Goal: Task Accomplishment & Management: Use online tool/utility

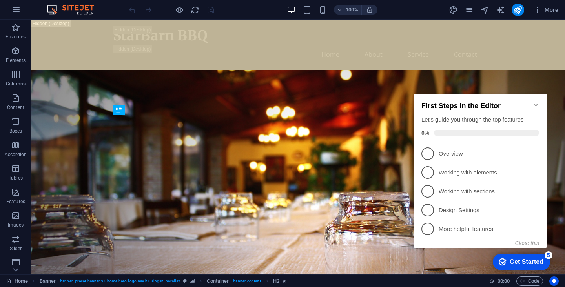
click at [536, 104] on icon "Minimize checklist" at bounding box center [536, 105] width 4 height 2
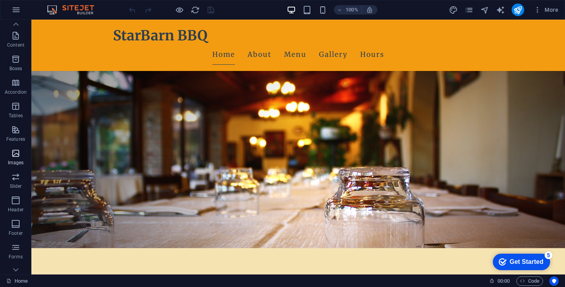
scroll to position [98, 0]
click at [210, 10] on div at bounding box center [172, 10] width 88 height 13
click at [519, 263] on div "Get Started" at bounding box center [527, 262] width 34 height 7
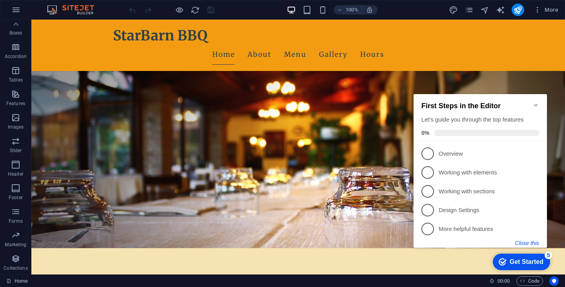
click at [531, 243] on button "Close this" at bounding box center [528, 243] width 24 height 6
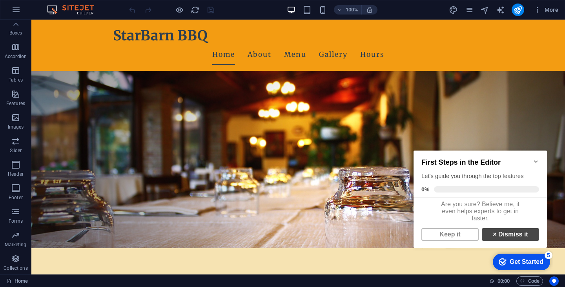
click at [517, 239] on link "× Dismiss it" at bounding box center [510, 235] width 57 height 13
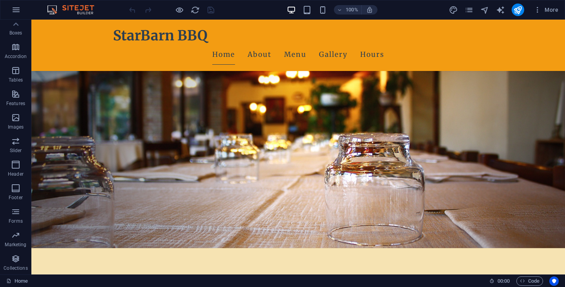
scroll to position [0, 0]
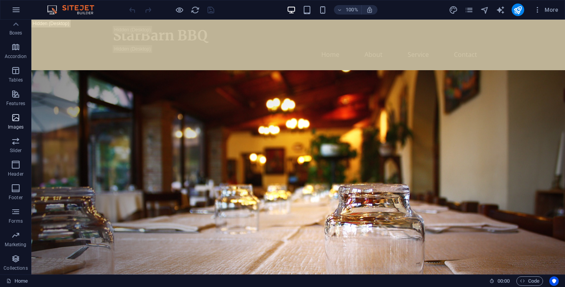
click at [17, 123] on span "Images" at bounding box center [15, 122] width 31 height 19
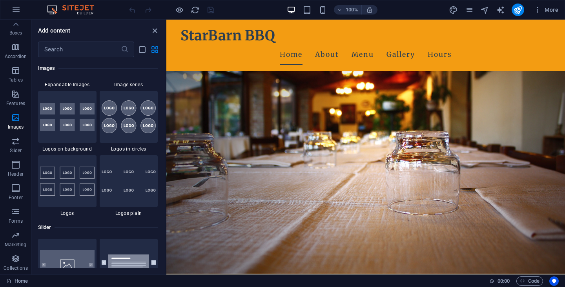
scroll to position [77, 0]
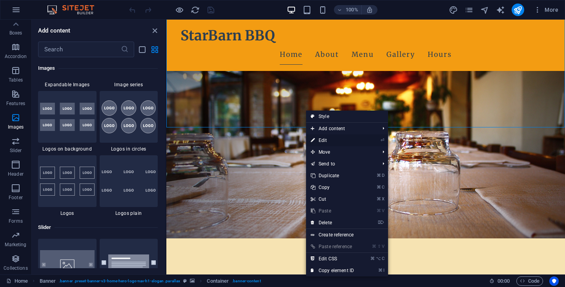
click at [324, 140] on link "⏎ Edit" at bounding box center [332, 141] width 53 height 12
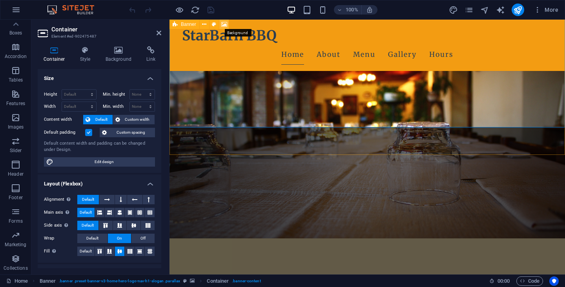
click at [224, 24] on icon at bounding box center [224, 24] width 6 height 8
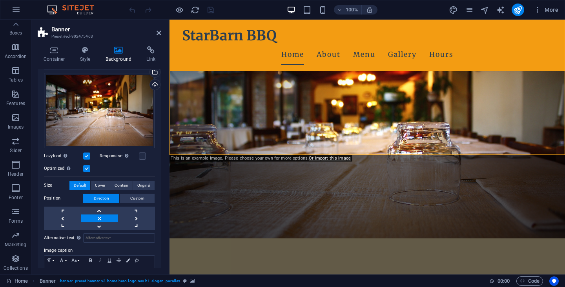
scroll to position [67, 0]
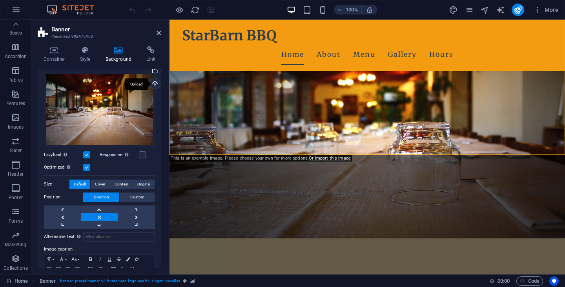
click at [154, 82] on div "Upload" at bounding box center [154, 85] width 12 height 12
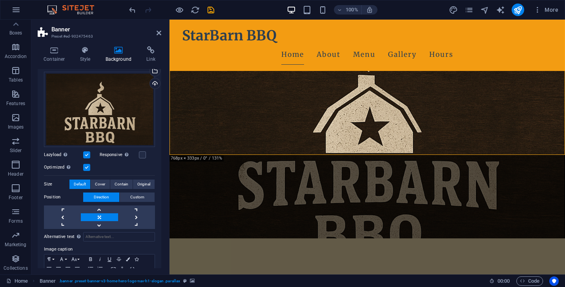
click at [298, 130] on figure at bounding box center [368, 111] width 396 height 255
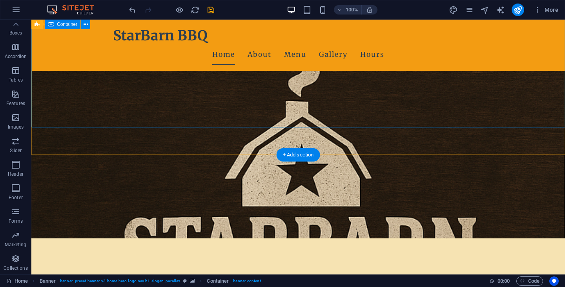
click at [337, 137] on figure at bounding box center [298, 111] width 534 height 255
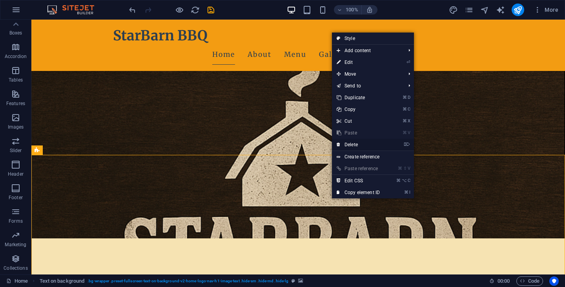
click at [345, 148] on link "⌦ Delete" at bounding box center [358, 145] width 53 height 12
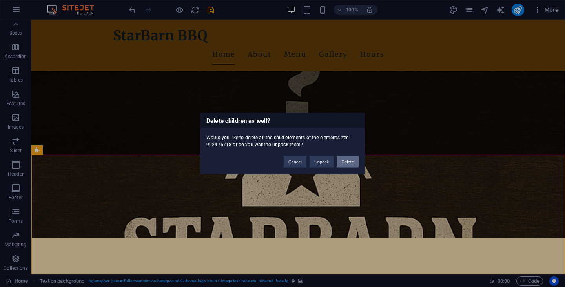
click at [347, 163] on button "Delete" at bounding box center [348, 162] width 22 height 12
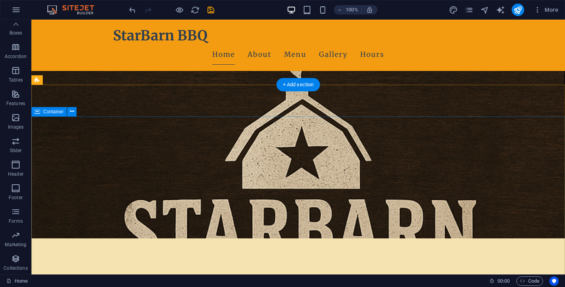
scroll to position [148, 0]
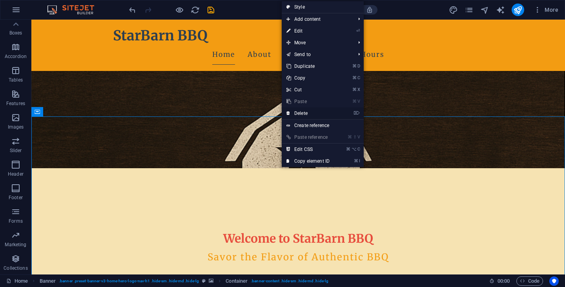
click at [297, 114] on link "⌦ Delete" at bounding box center [308, 114] width 53 height 12
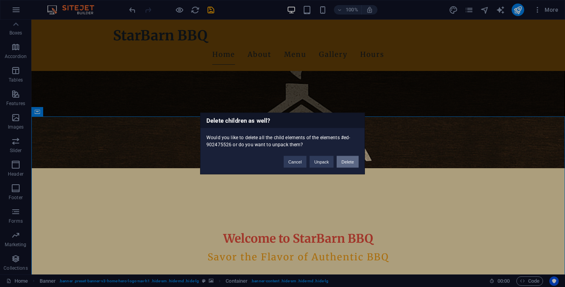
click at [345, 163] on button "Delete" at bounding box center [348, 162] width 22 height 12
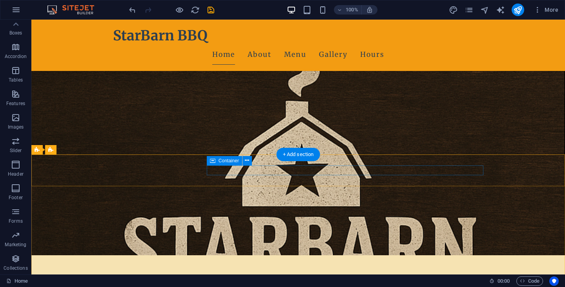
scroll to position [78, 0]
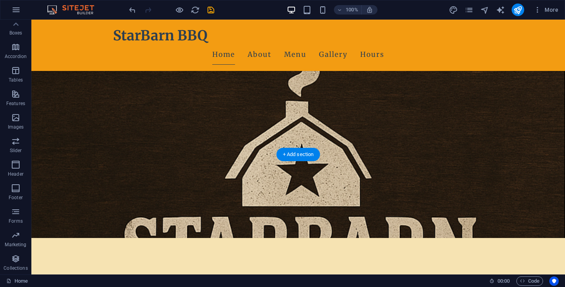
click at [333, 147] on figure at bounding box center [298, 110] width 534 height 255
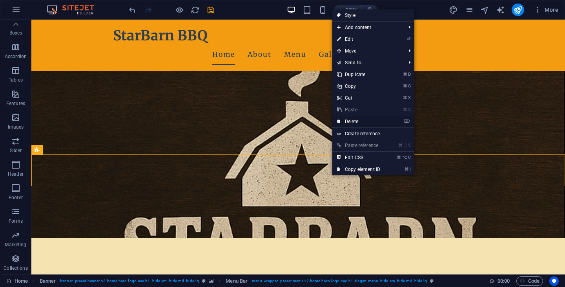
click at [354, 121] on link "⌦ Delete" at bounding box center [359, 122] width 53 height 12
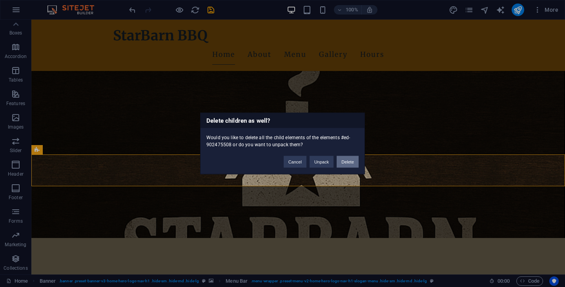
click at [350, 162] on button "Delete" at bounding box center [348, 162] width 22 height 12
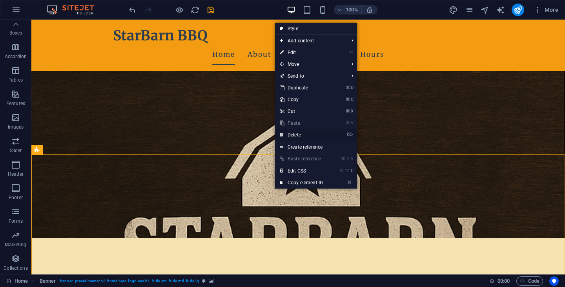
click at [298, 138] on link "⌦ Delete" at bounding box center [301, 135] width 53 height 12
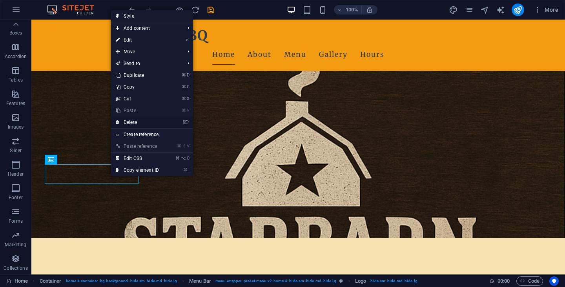
click at [135, 121] on link "⌦ Delete" at bounding box center [137, 123] width 53 height 12
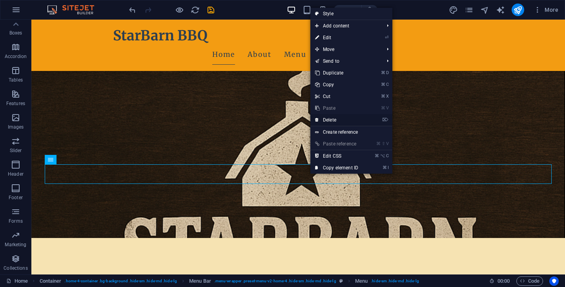
click at [330, 120] on link "⌦ Delete" at bounding box center [337, 120] width 53 height 12
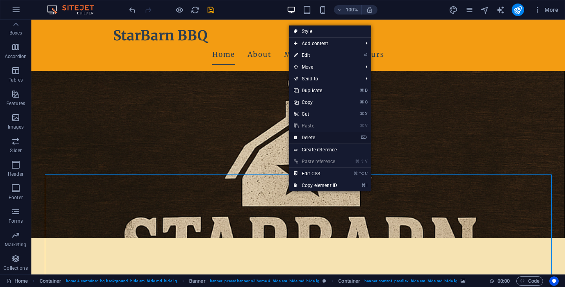
click at [305, 137] on link "⌦ Delete" at bounding box center [315, 138] width 53 height 12
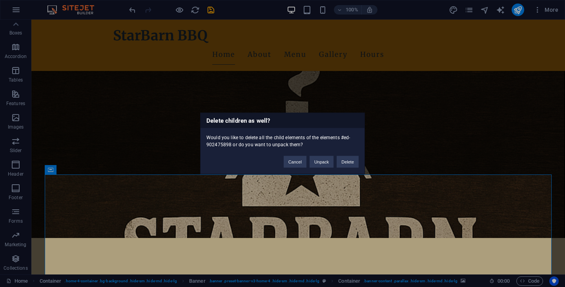
click at [336, 161] on div "Cancel Unpack Delete" at bounding box center [321, 158] width 87 height 20
click at [350, 161] on button "Delete" at bounding box center [348, 162] width 22 height 12
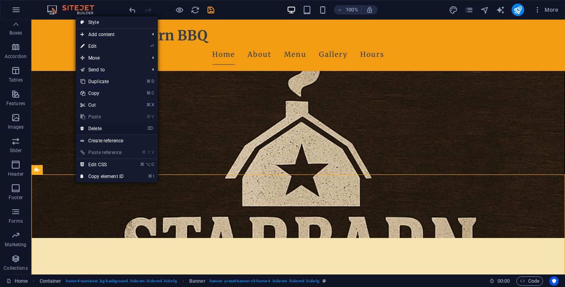
click at [95, 128] on link "⌦ Delete" at bounding box center [102, 129] width 53 height 12
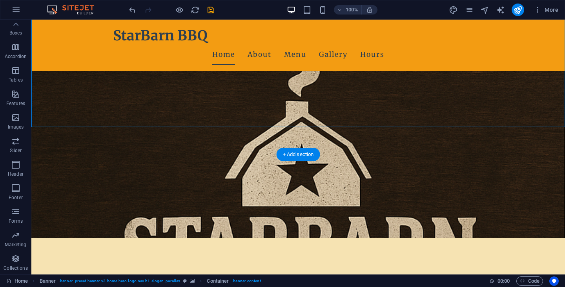
click at [332, 154] on figure at bounding box center [298, 110] width 534 height 255
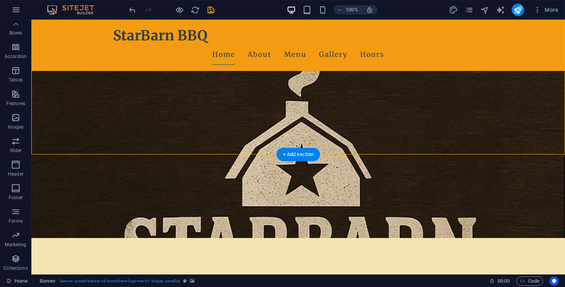
click at [439, 132] on figure at bounding box center [298, 110] width 534 height 255
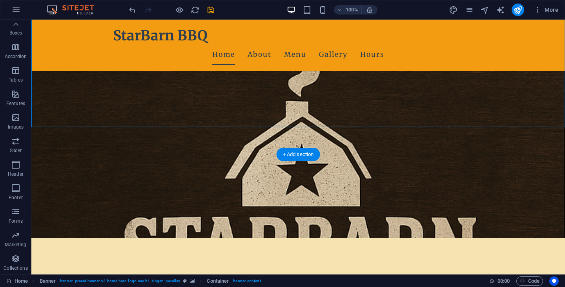
click at [215, 144] on figure at bounding box center [298, 110] width 534 height 255
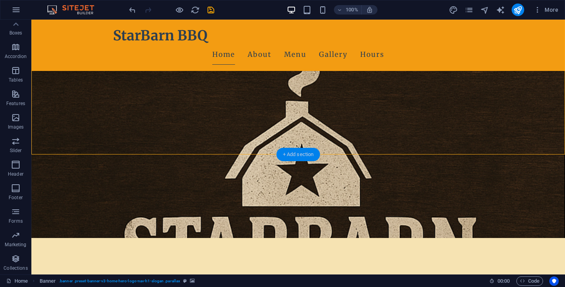
click at [297, 152] on div "+ Add section" at bounding box center [299, 154] width 44 height 13
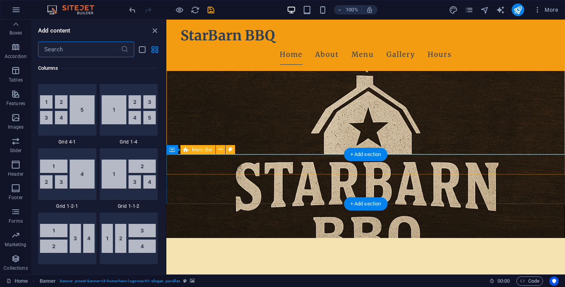
scroll to position [1374, 0]
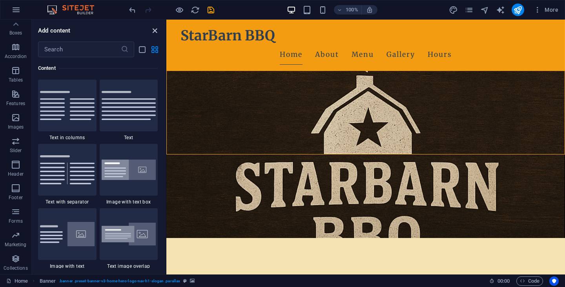
drag, startPoint x: 153, startPoint y: 29, endPoint x: 232, endPoint y: 34, distance: 79.5
click at [153, 29] on icon "close panel" at bounding box center [154, 30] width 9 height 9
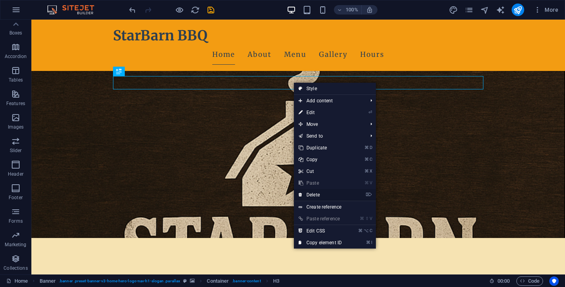
click at [310, 194] on link "⌦ Delete" at bounding box center [320, 195] width 53 height 12
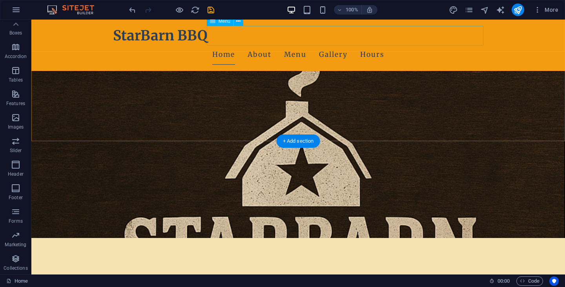
click at [336, 45] on nav "Home About Menu Gallery Hours" at bounding box center [298, 55] width 371 height 20
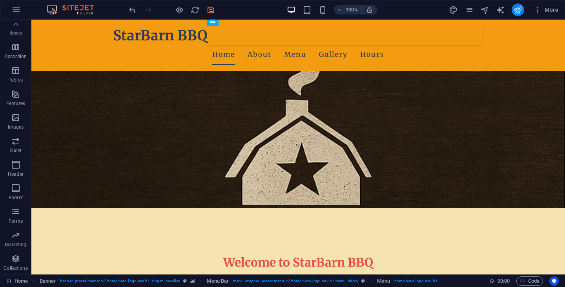
scroll to position [0, 0]
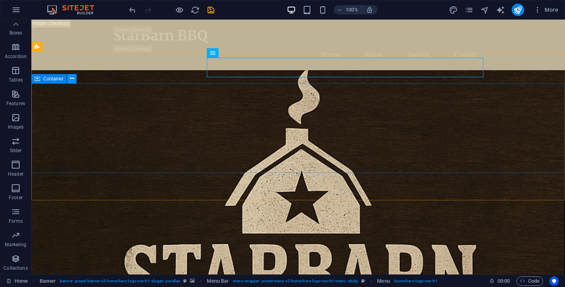
click at [71, 79] on icon at bounding box center [72, 79] width 4 height 8
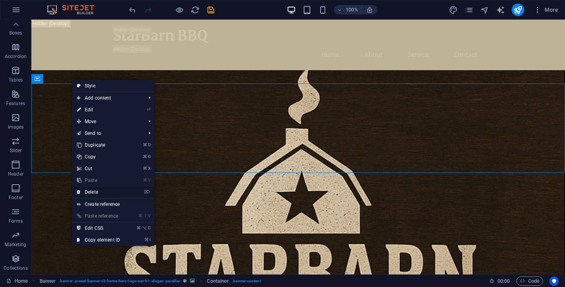
click at [93, 191] on link "⌦ Delete" at bounding box center [98, 193] width 53 height 12
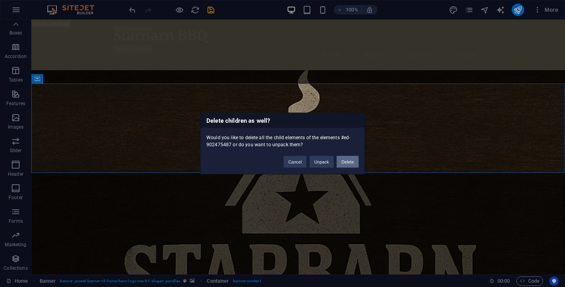
click at [353, 161] on button "Delete" at bounding box center [348, 162] width 22 height 12
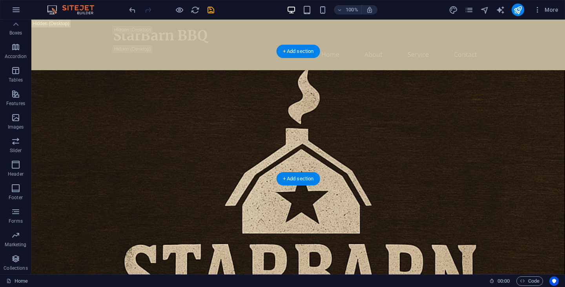
click at [221, 130] on figure at bounding box center [298, 197] width 534 height 255
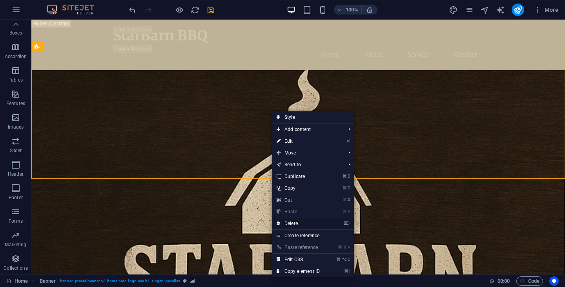
click at [289, 223] on link "⌦ Delete" at bounding box center [298, 224] width 53 height 12
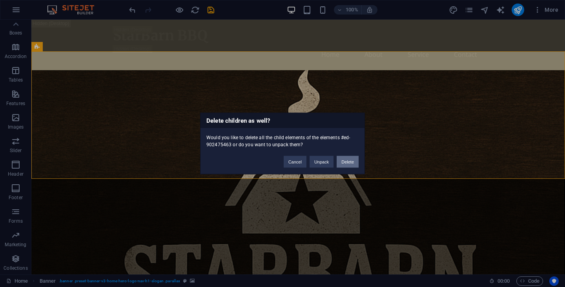
click at [347, 163] on button "Delete" at bounding box center [348, 162] width 22 height 12
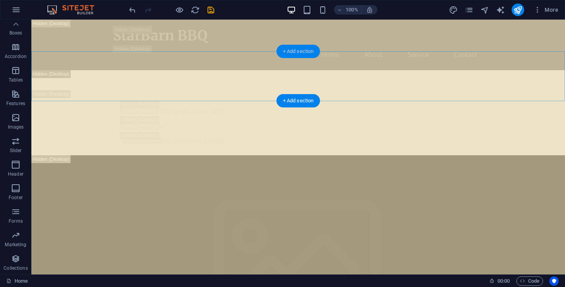
click at [294, 54] on div "+ Add section" at bounding box center [299, 51] width 44 height 13
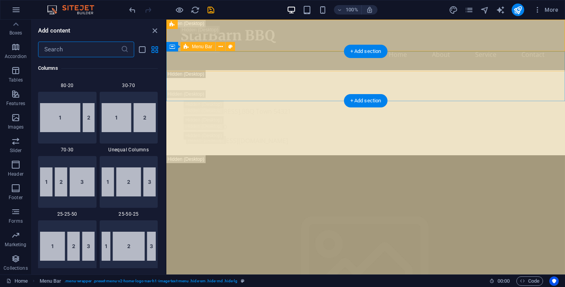
scroll to position [1374, 0]
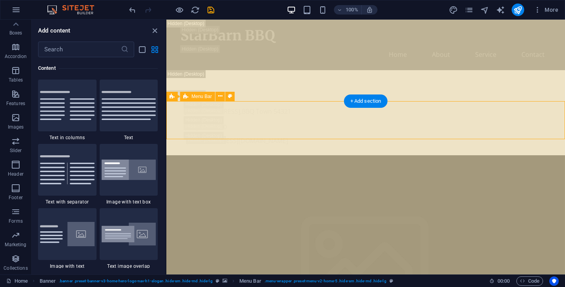
drag, startPoint x: 269, startPoint y: 101, endPoint x: 269, endPoint y: 110, distance: 9.0
click at [219, 96] on icon at bounding box center [220, 96] width 4 height 8
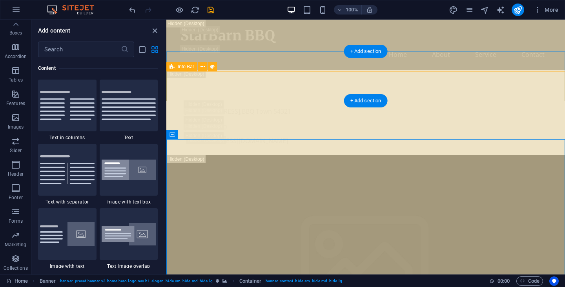
click at [353, 90] on div "[STREET_ADDRESS] (123) 456-7890 [EMAIL_ADDRESS][DOMAIN_NAME]" at bounding box center [365, 122] width 399 height 65
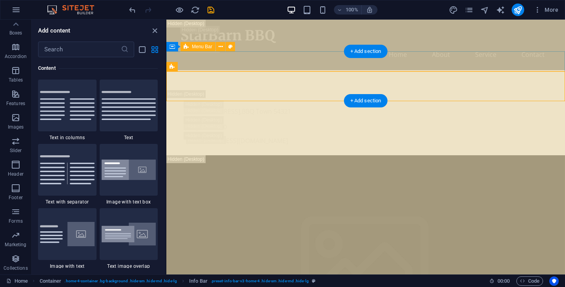
click at [366, 70] on div "Menu" at bounding box center [365, 80] width 399 height 20
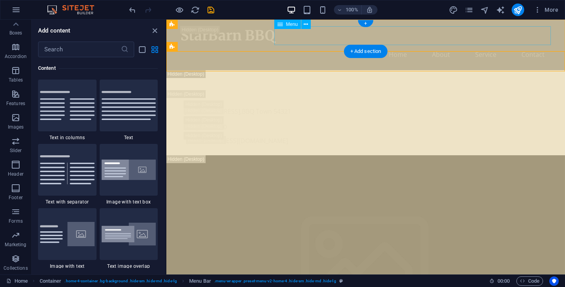
click at [310, 45] on nav "Home About Service Contact" at bounding box center [366, 54] width 371 height 19
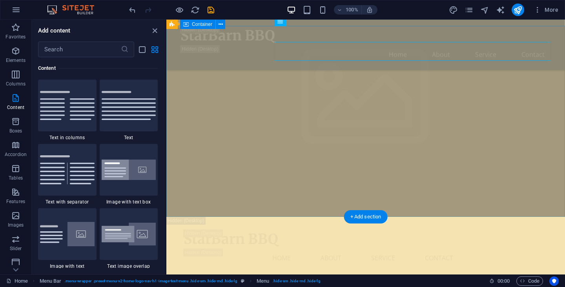
scroll to position [0, 0]
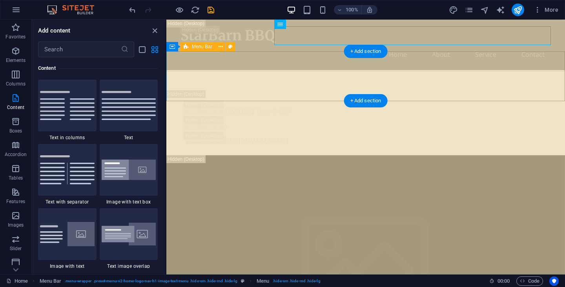
click at [312, 70] on div "Menu" at bounding box center [365, 80] width 399 height 20
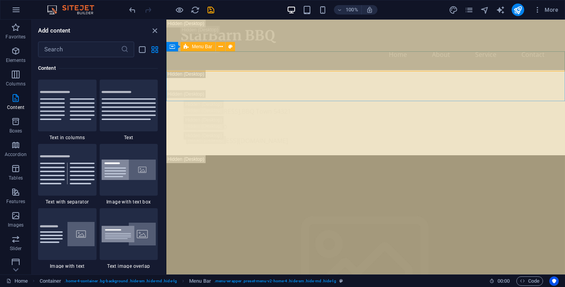
click at [200, 48] on span "Menu Bar" at bounding box center [202, 46] width 20 height 5
click at [171, 48] on icon at bounding box center [172, 46] width 5 height 9
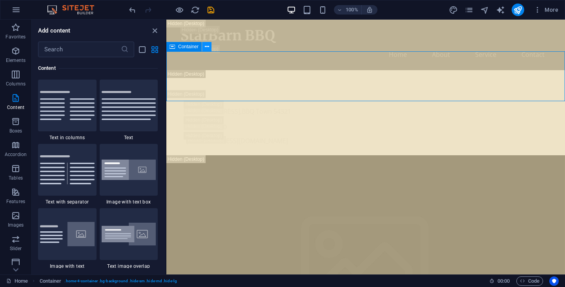
click at [208, 47] on icon at bounding box center [207, 47] width 4 height 8
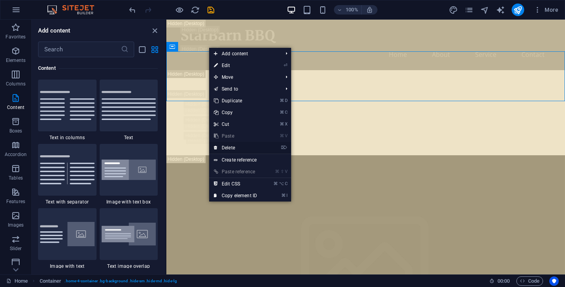
click at [226, 146] on link "⌦ Delete" at bounding box center [235, 148] width 53 height 12
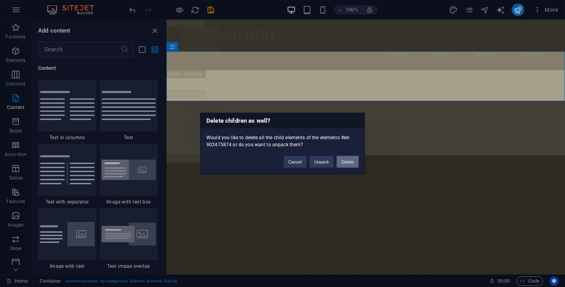
click at [341, 162] on button "Delete" at bounding box center [348, 162] width 22 height 12
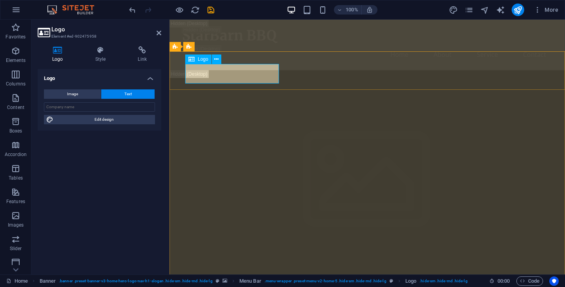
click at [192, 60] on icon at bounding box center [191, 59] width 6 height 9
click at [63, 94] on button "Image" at bounding box center [72, 94] width 57 height 9
select select "DISABLED_OPTION_VALUE"
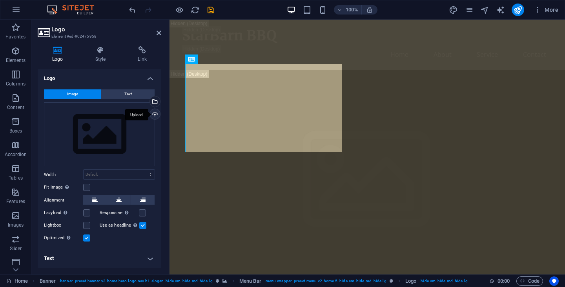
click at [155, 114] on div "Upload" at bounding box center [154, 115] width 12 height 12
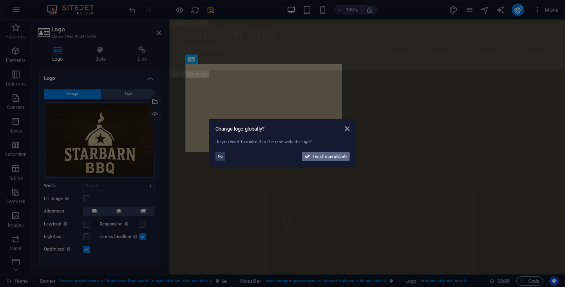
click at [326, 156] on span "Yes, change globally" at bounding box center [330, 156] width 35 height 9
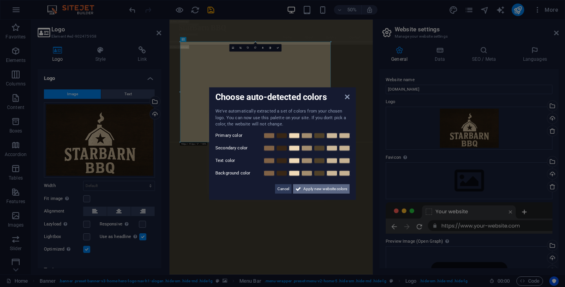
click at [315, 188] on span "Apply new website colors" at bounding box center [326, 188] width 44 height 9
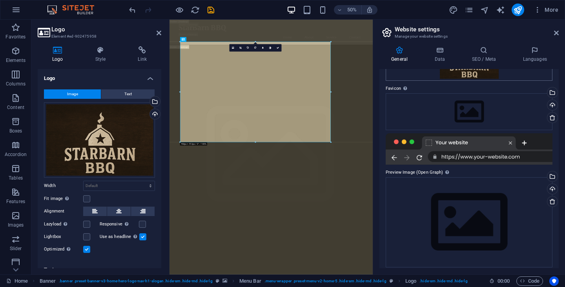
scroll to position [74, 0]
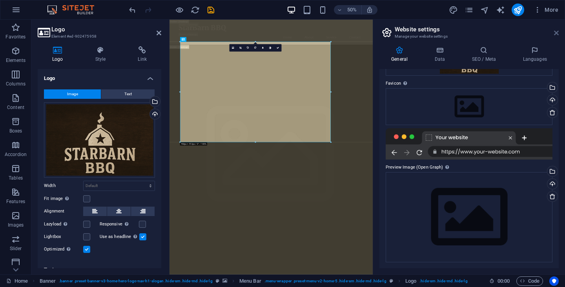
click at [557, 35] on icon at bounding box center [556, 33] width 5 height 6
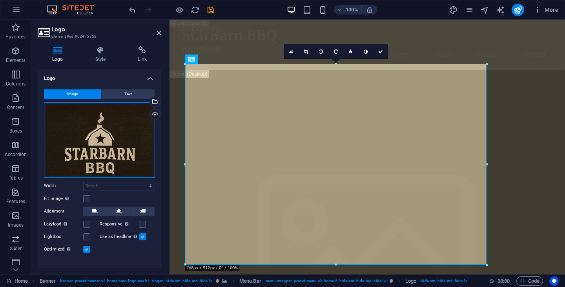
click at [107, 139] on div "Drag files here, click to choose files or select files from Files or our free s…" at bounding box center [99, 139] width 111 height 75
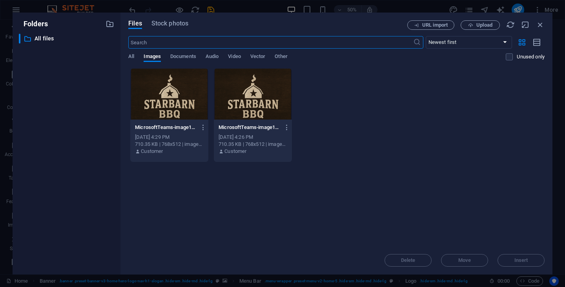
click at [252, 99] on div at bounding box center [253, 94] width 78 height 51
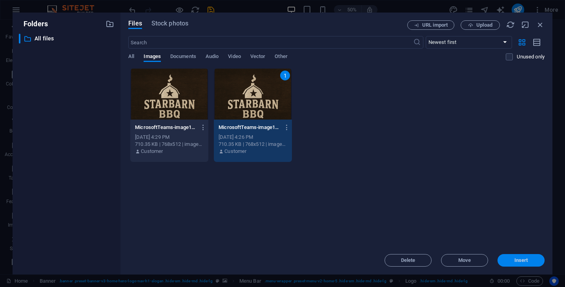
click at [525, 263] on span "Insert" at bounding box center [522, 260] width 14 height 5
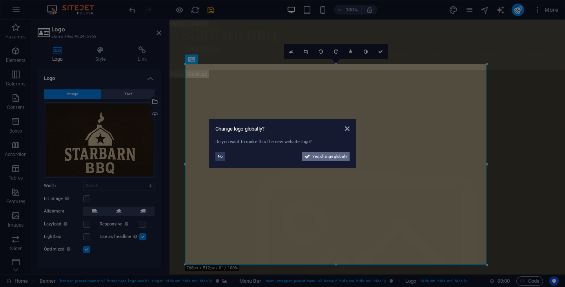
click at [331, 155] on span "Yes, change globally" at bounding box center [330, 156] width 35 height 9
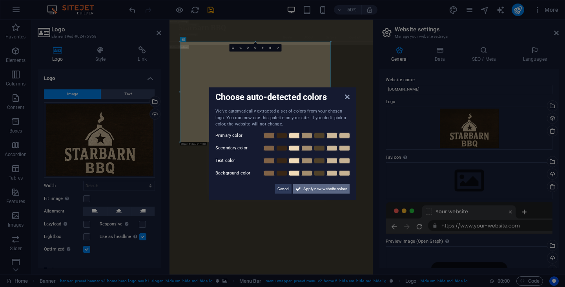
click at [316, 188] on span "Apply new website colors" at bounding box center [326, 188] width 44 height 9
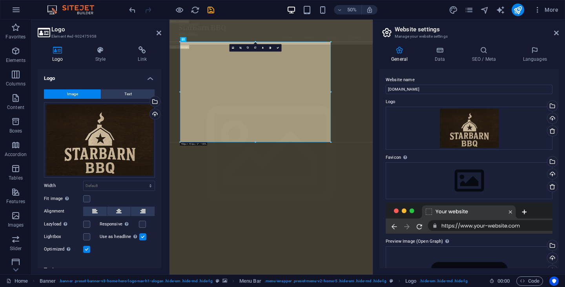
click at [554, 32] on h2 "Website settings" at bounding box center [477, 29] width 164 height 7
click at [556, 33] on icon at bounding box center [556, 33] width 5 height 6
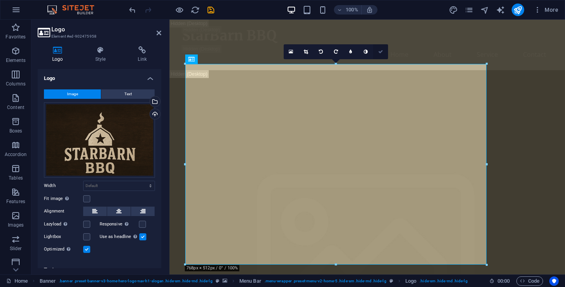
click at [382, 52] on icon at bounding box center [381, 51] width 5 height 5
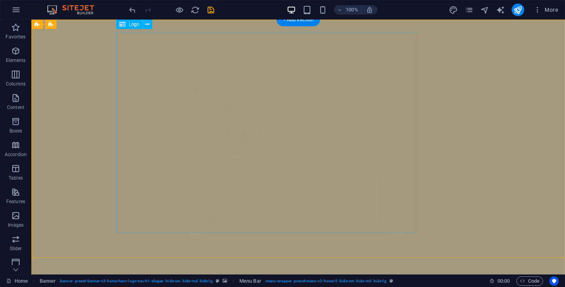
scroll to position [0, 0]
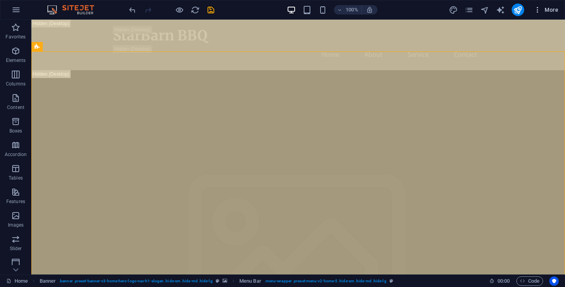
click at [556, 10] on span "More" at bounding box center [546, 10] width 25 height 8
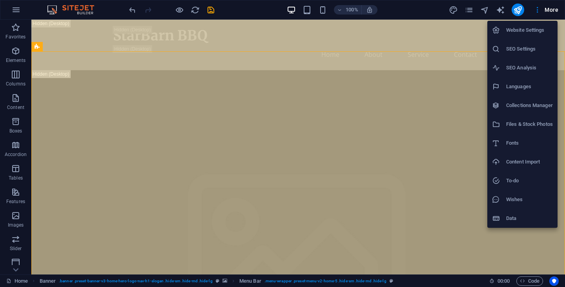
click at [540, 9] on div at bounding box center [282, 143] width 565 height 287
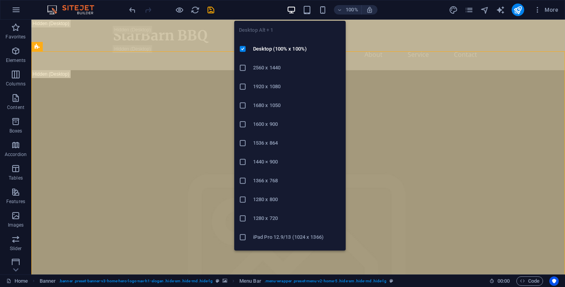
click at [292, 10] on icon "button" at bounding box center [291, 9] width 9 height 9
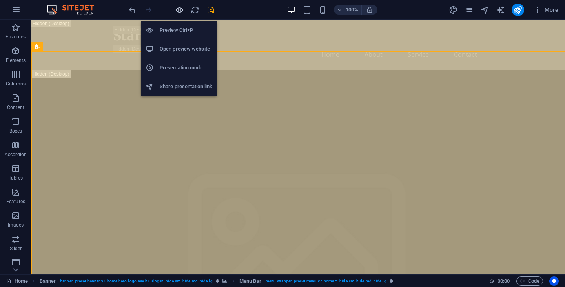
click at [179, 9] on icon "button" at bounding box center [179, 9] width 9 height 9
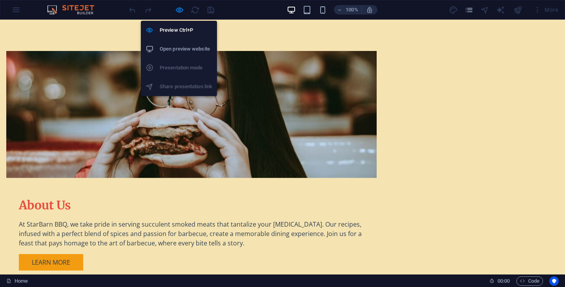
click at [174, 49] on h6 "Open preview website" at bounding box center [186, 48] width 53 height 9
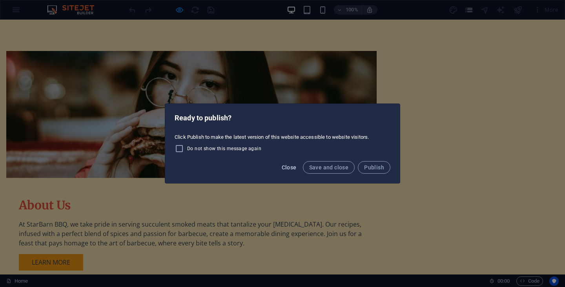
click at [287, 168] on span "Close" at bounding box center [289, 168] width 15 height 6
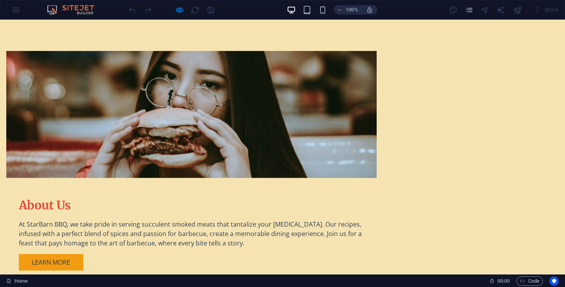
click at [13, 10] on div "100% More" at bounding box center [282, 9] width 565 height 19
click at [70, 11] on img at bounding box center [74, 9] width 59 height 9
click at [529, 10] on div "More" at bounding box center [505, 10] width 113 height 13
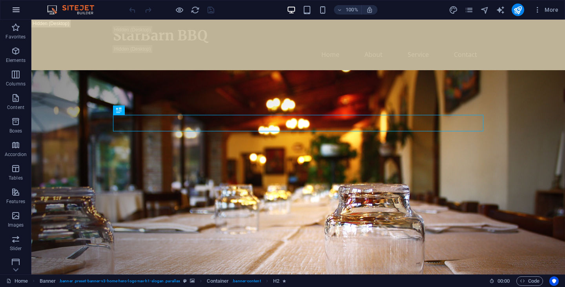
click at [14, 10] on icon "button" at bounding box center [15, 9] width 9 height 9
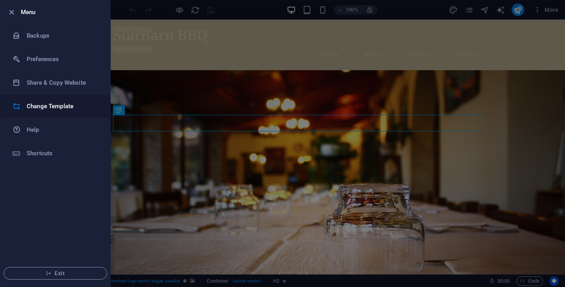
click at [35, 110] on h6 "Change Template" at bounding box center [63, 106] width 73 height 9
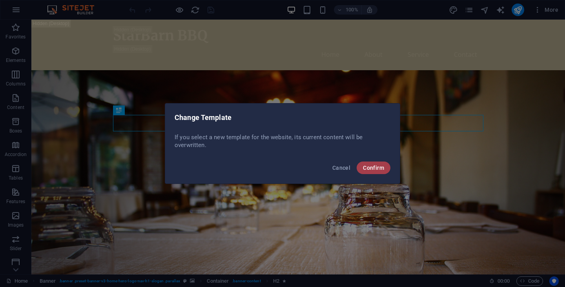
click at [377, 166] on span "Confirm" at bounding box center [373, 168] width 21 height 6
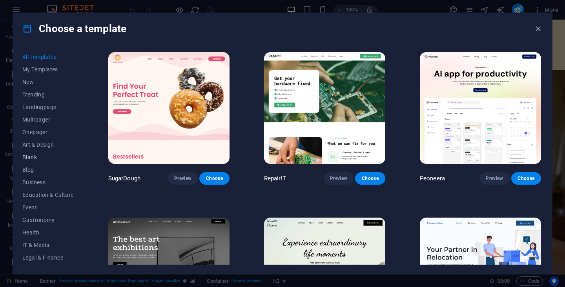
click at [31, 158] on span "Blank" at bounding box center [47, 157] width 51 height 6
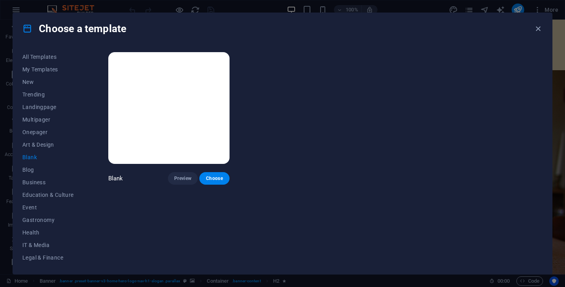
click at [232, 174] on div "Blank Preview Choose" at bounding box center [325, 118] width 436 height 134
click at [220, 176] on span "Choose" at bounding box center [214, 179] width 17 height 6
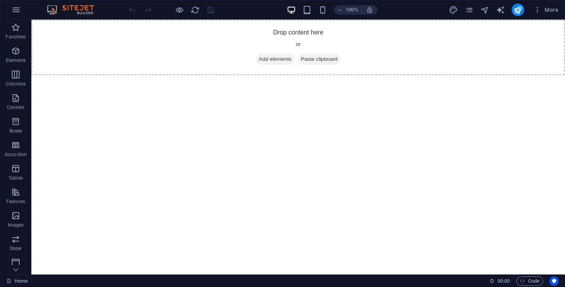
click at [281, 75] on html "Skip to main content Drop content here or Add elements Paste clipboard" at bounding box center [298, 48] width 534 height 56
click at [13, 219] on icon "button" at bounding box center [15, 215] width 9 height 9
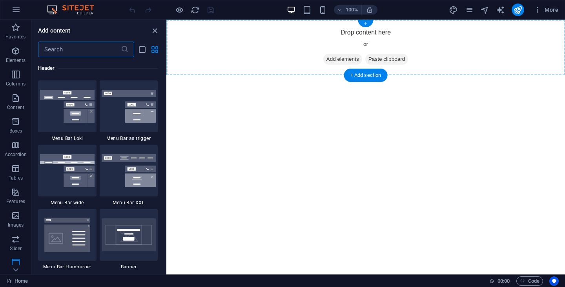
click at [366, 24] on div "+" at bounding box center [365, 23] width 15 height 7
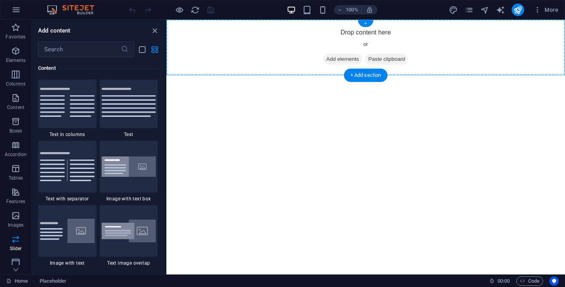
scroll to position [1374, 0]
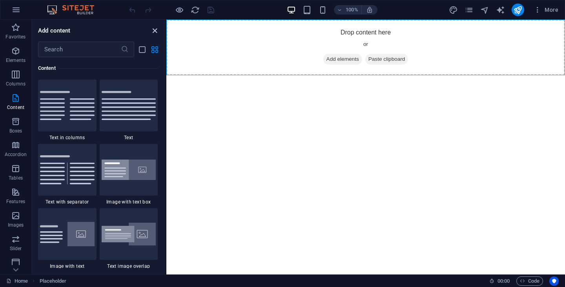
click at [155, 31] on icon "close panel" at bounding box center [154, 30] width 9 height 9
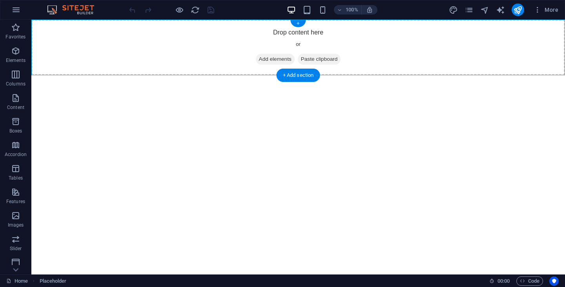
click at [248, 44] on div "Drop content here or Add elements Paste clipboard" at bounding box center [298, 48] width 534 height 56
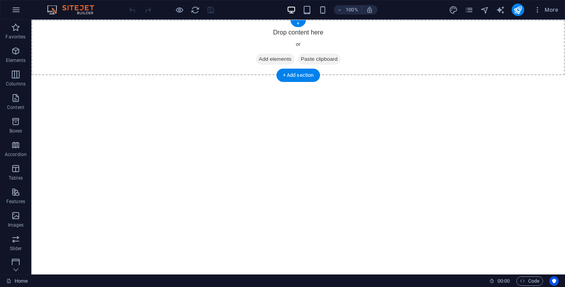
click at [276, 58] on span "Add elements" at bounding box center [275, 59] width 39 height 11
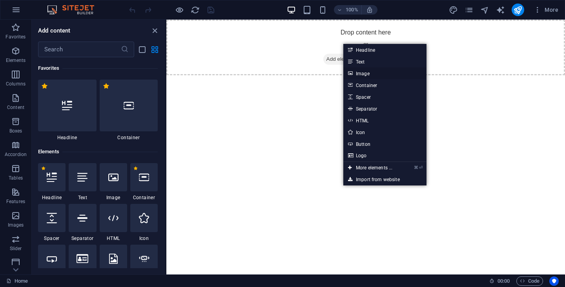
click at [355, 70] on link "Image" at bounding box center [385, 74] width 83 height 12
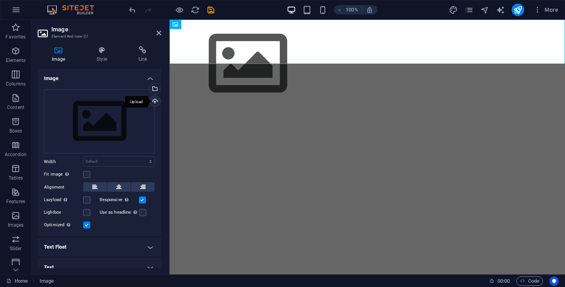
click at [154, 101] on div "Upload" at bounding box center [154, 102] width 12 height 12
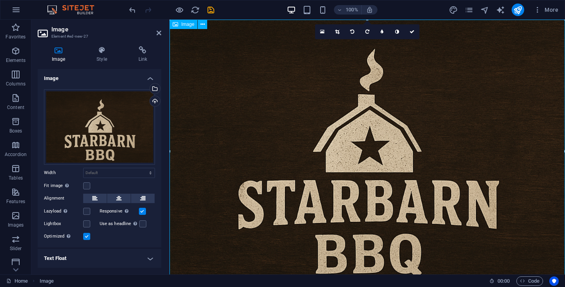
scroll to position [9, 0]
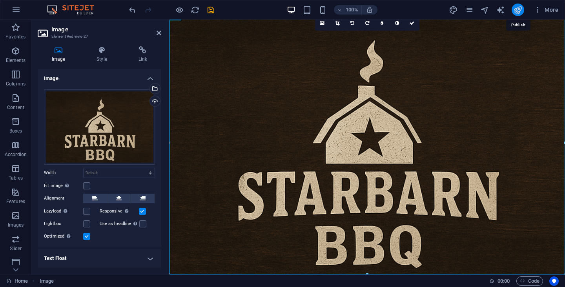
click at [518, 11] on icon "publish" at bounding box center [518, 9] width 9 height 9
